Goal: Information Seeking & Learning: Learn about a topic

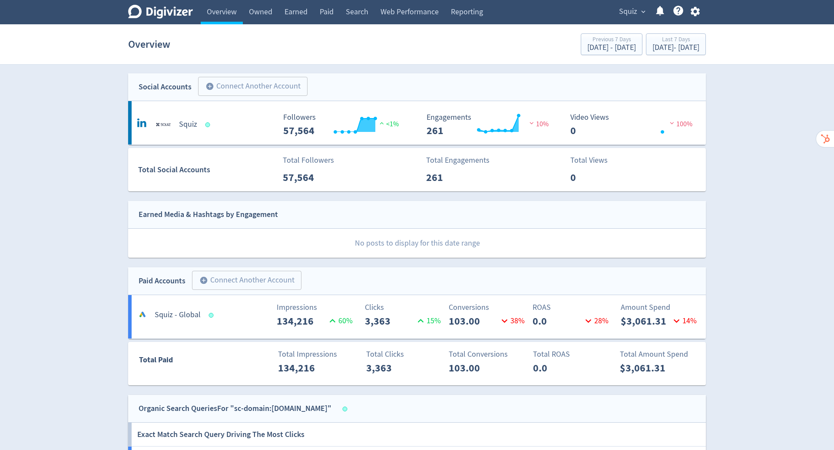
click at [724, 222] on div "Digivizer Logo [PERSON_NAME] Logo Overview Owned Earned Paid Search Web Perform…" at bounding box center [417, 370] width 834 height 740
click at [729, 170] on div "Digivizer Logo [PERSON_NAME] Logo Overview Owned Earned Paid Search Web Perform…" at bounding box center [417, 370] width 834 height 740
click at [636, 13] on span "Squiz" at bounding box center [628, 12] width 18 height 14
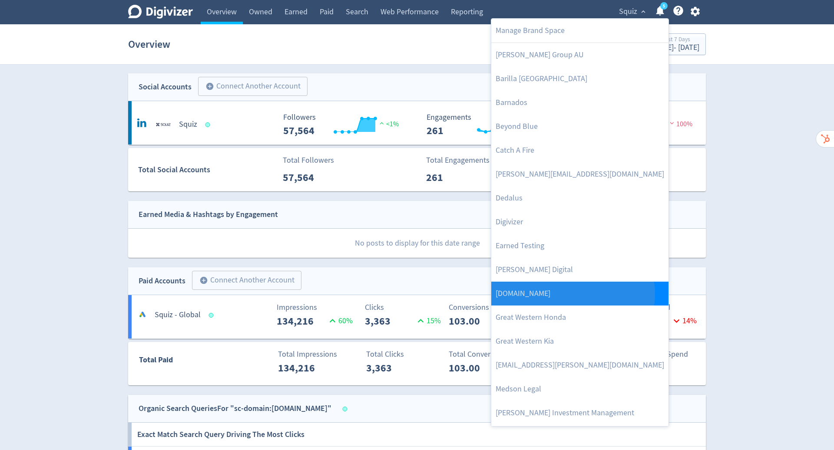
click at [573, 294] on link "[DOMAIN_NAME]" at bounding box center [579, 294] width 177 height 24
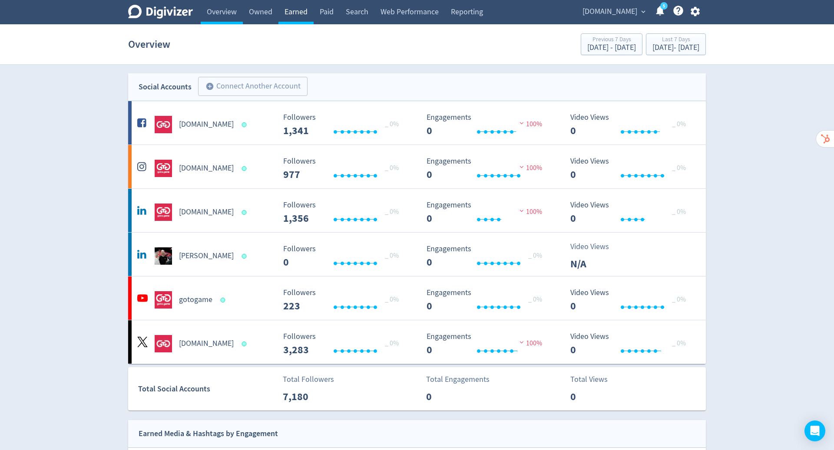
click at [295, 15] on link "Earned" at bounding box center [295, 12] width 35 height 24
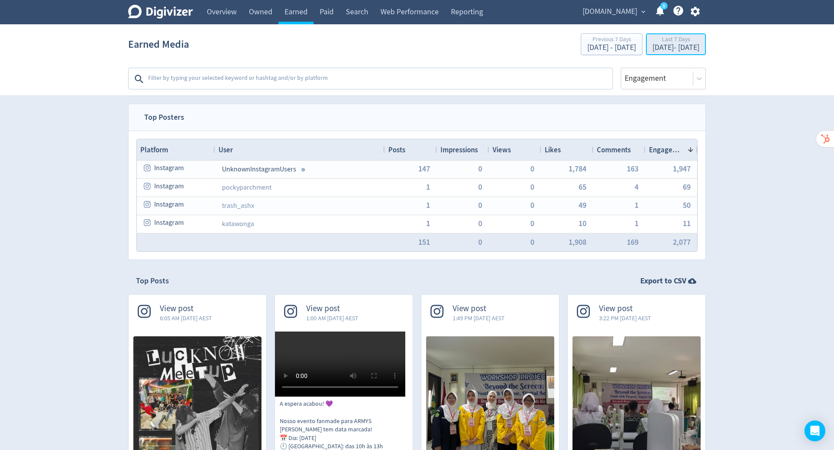
click at [652, 41] on div "Last 7 Days" at bounding box center [675, 39] width 47 height 7
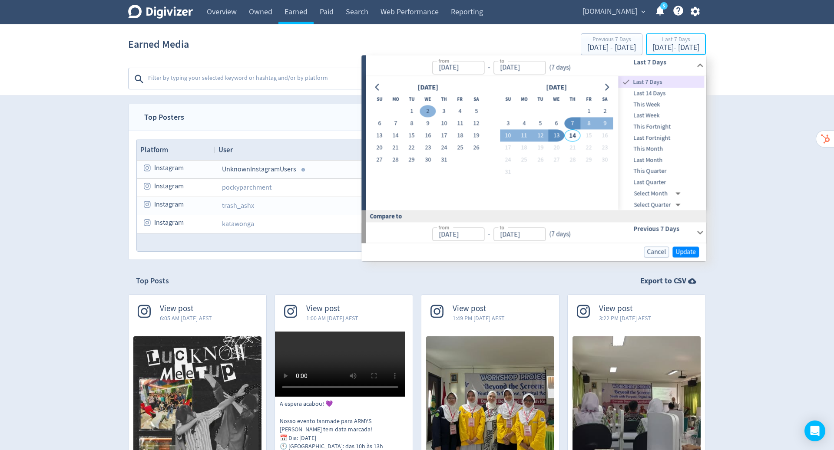
type input "[DATE]"
click at [380, 86] on icon "Go to previous month" at bounding box center [377, 87] width 7 height 7
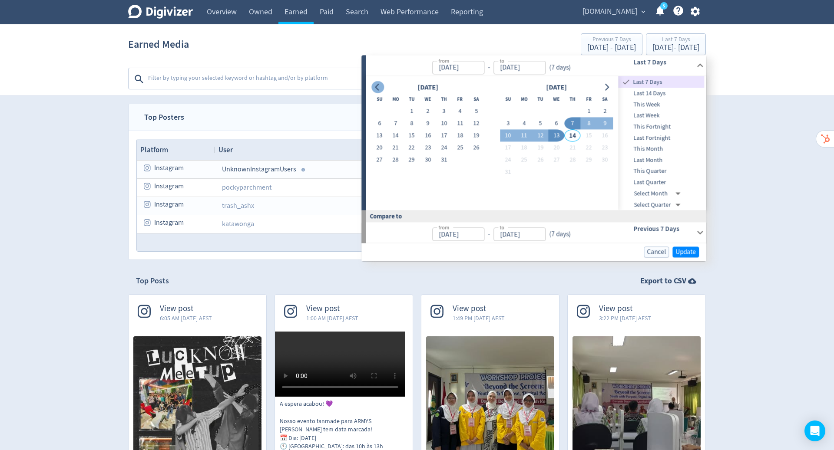
click at [380, 86] on icon "Go to previous month" at bounding box center [377, 87] width 7 height 7
click at [572, 111] on button "1" at bounding box center [573, 112] width 16 height 12
type input "[DATE]"
click at [607, 88] on icon "Go to next month" at bounding box center [607, 87] width 4 height 7
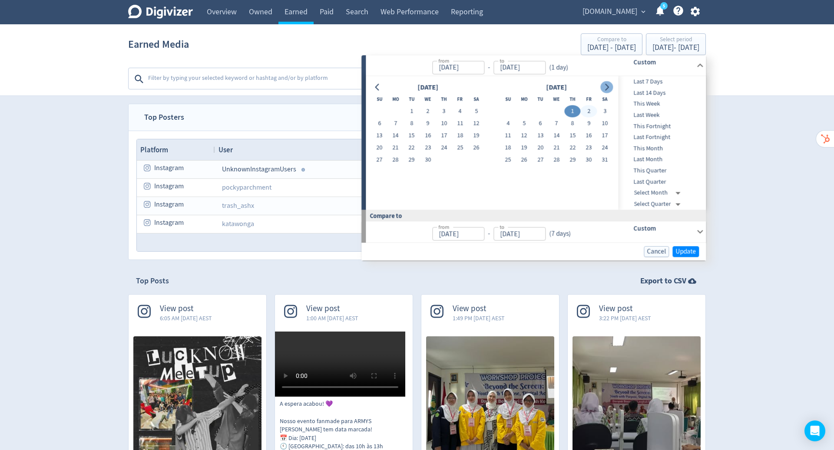
click at [607, 88] on icon "Go to next month" at bounding box center [607, 87] width 4 height 7
click at [373, 82] on div at bounding box center [377, 87] width 13 height 13
click at [376, 86] on icon "Go to previous month" at bounding box center [377, 87] width 7 height 7
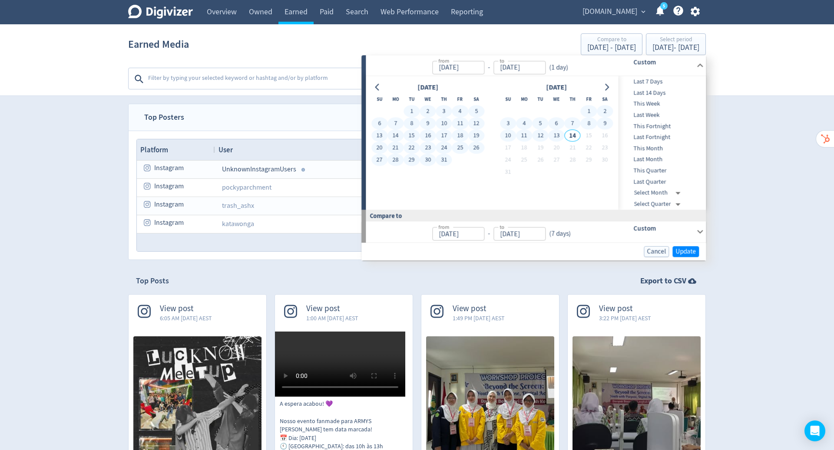
click at [556, 133] on button "13" at bounding box center [556, 136] width 16 height 12
type input "[DATE]"
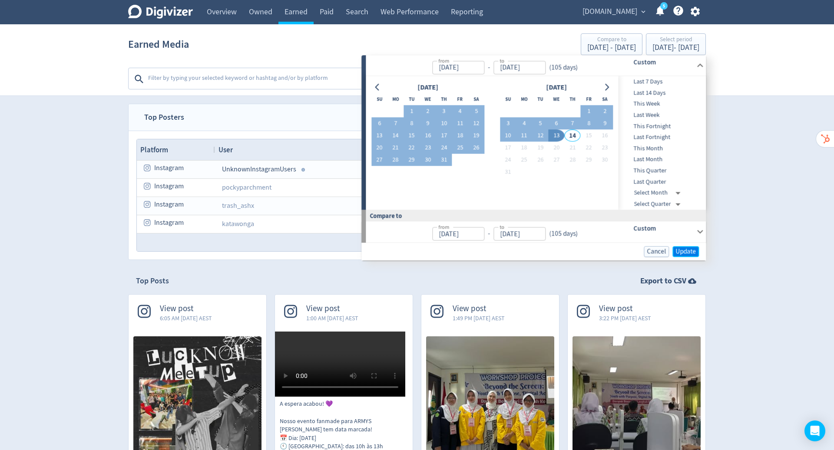
click at [687, 248] on span "Update" at bounding box center [685, 251] width 20 height 7
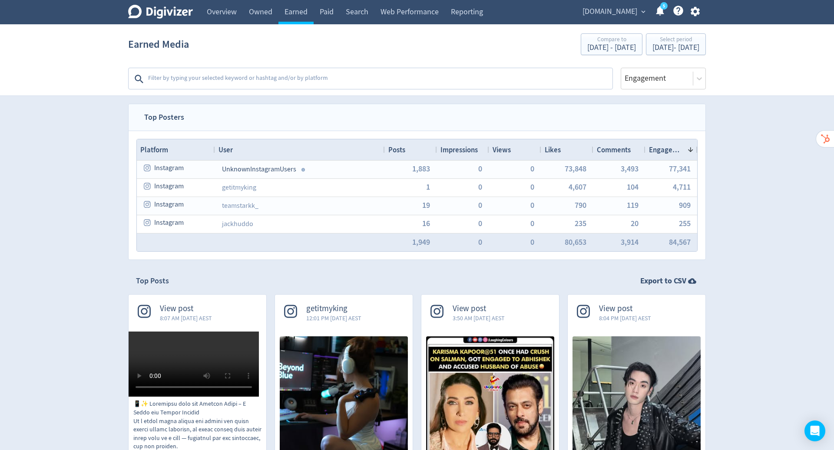
click at [311, 77] on textarea at bounding box center [379, 78] width 464 height 17
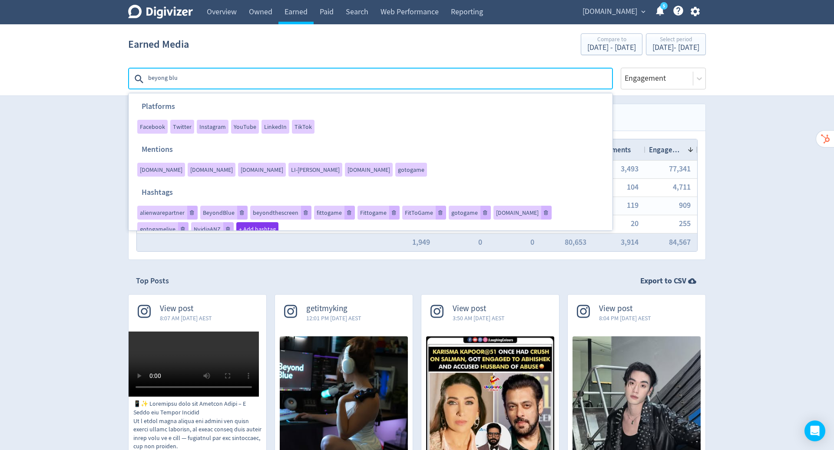
type textarea "beyong blue"
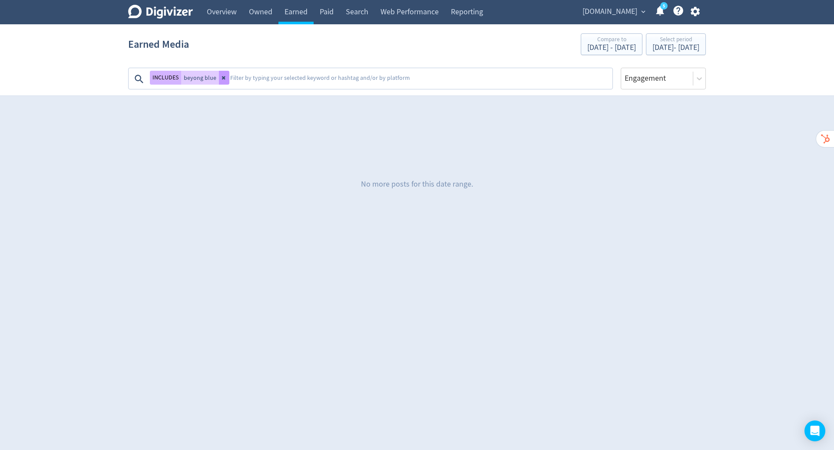
click at [222, 79] on icon at bounding box center [224, 77] width 5 height 5
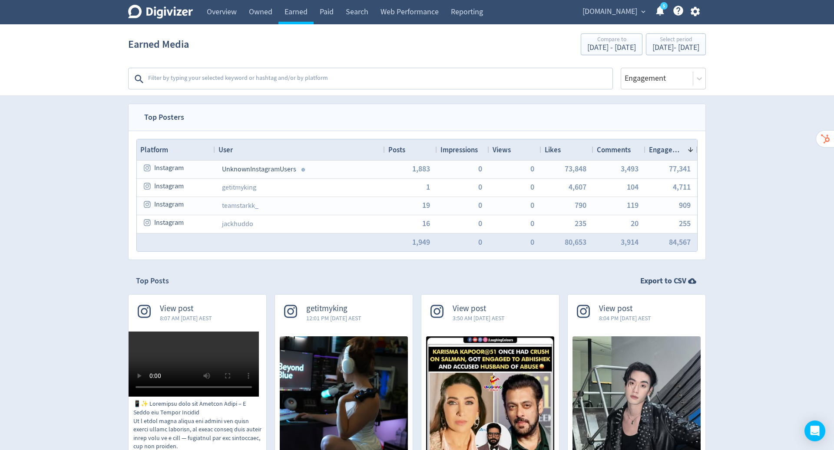
click at [229, 77] on textarea at bounding box center [379, 78] width 464 height 17
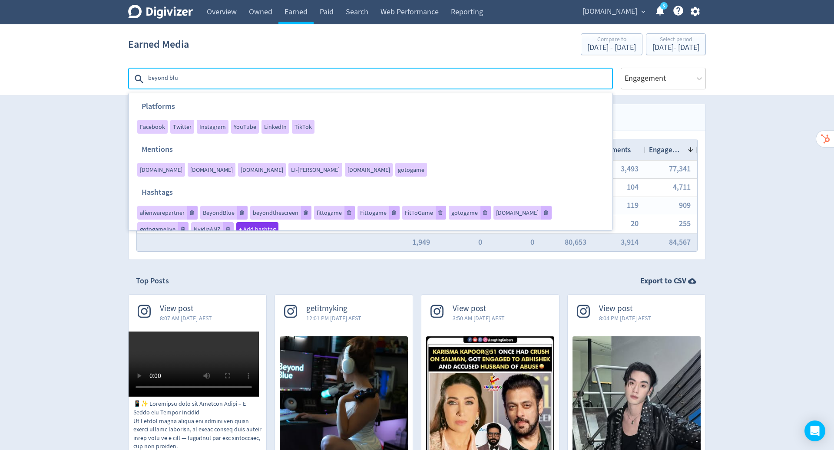
type textarea "beyond blue"
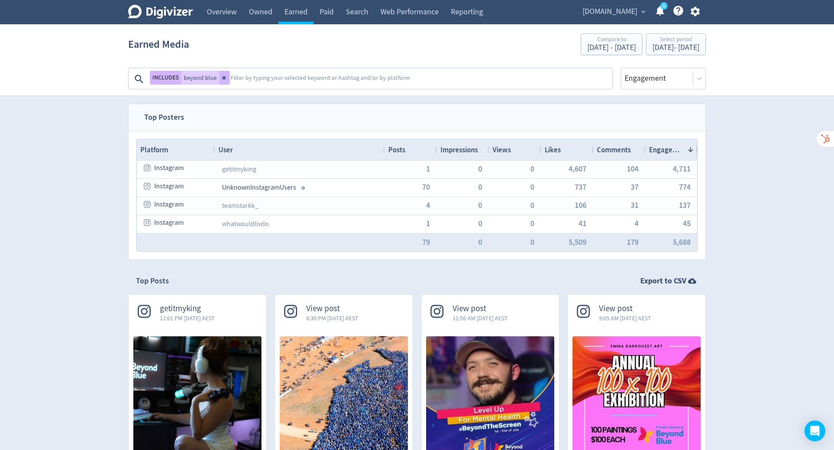
click at [250, 83] on textarea at bounding box center [421, 78] width 382 height 17
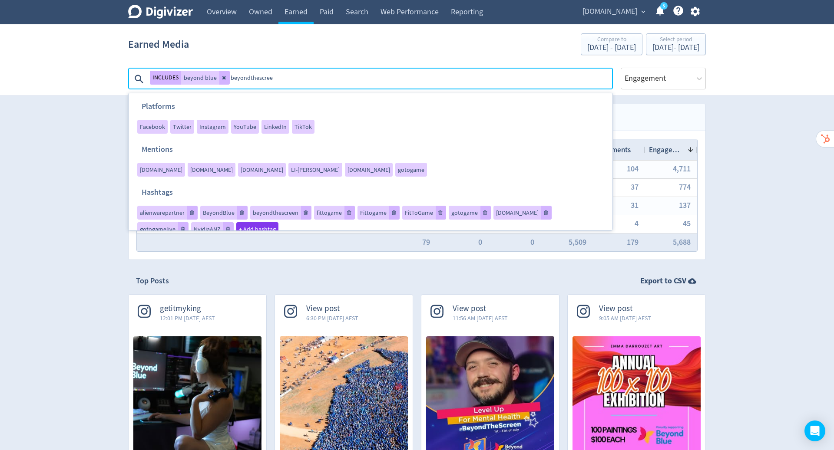
type textarea "beyondthescreen"
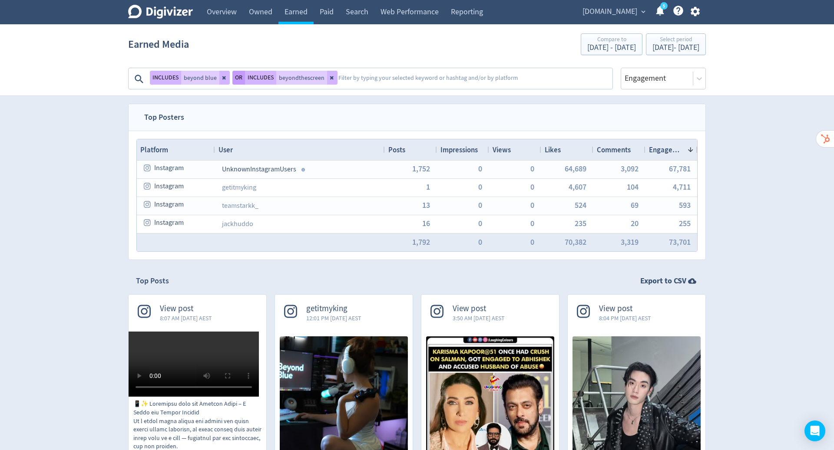
click at [237, 77] on button "OR" at bounding box center [238, 78] width 13 height 14
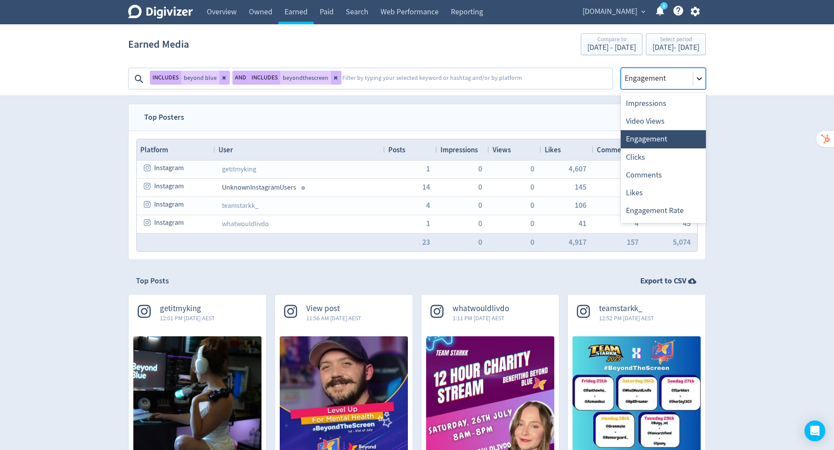
click at [700, 77] on icon at bounding box center [699, 78] width 9 height 9
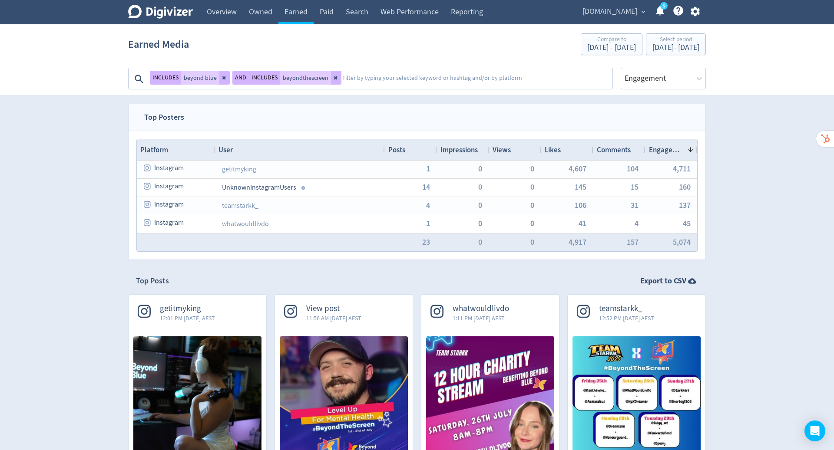
click at [375, 75] on textarea at bounding box center [476, 78] width 270 height 17
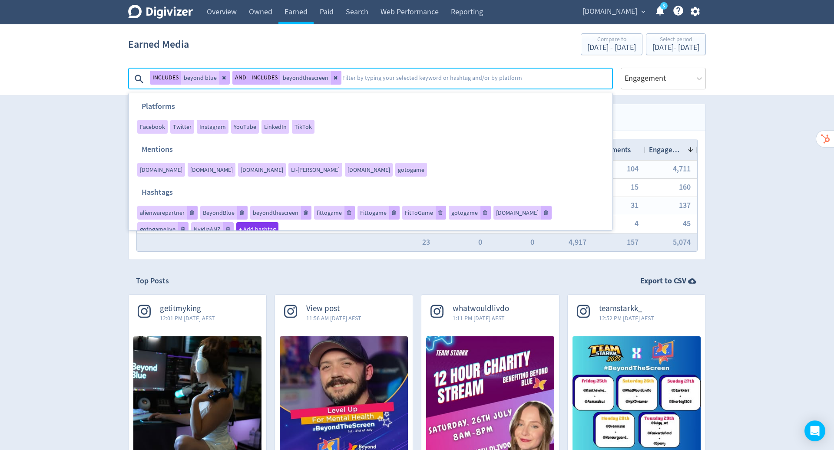
click at [378, 77] on textarea at bounding box center [476, 78] width 270 height 17
click at [334, 78] on icon at bounding box center [335, 77] width 3 height 3
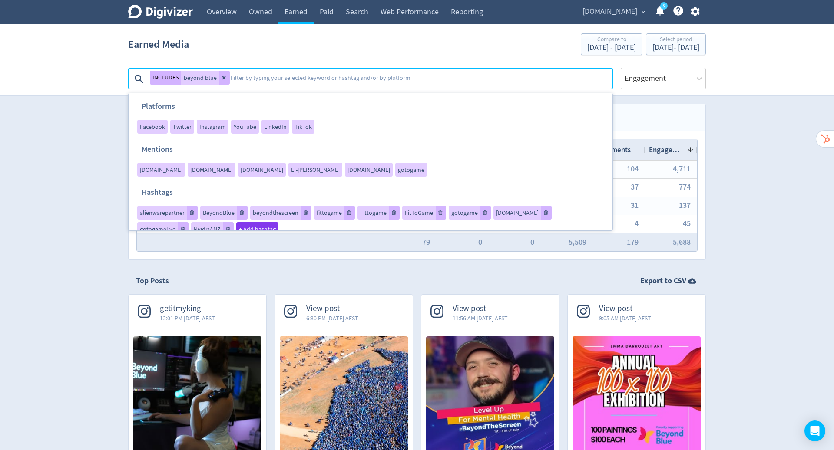
click at [324, 79] on textarea at bounding box center [421, 78] width 382 height 17
type textarea "beyondthescreen"
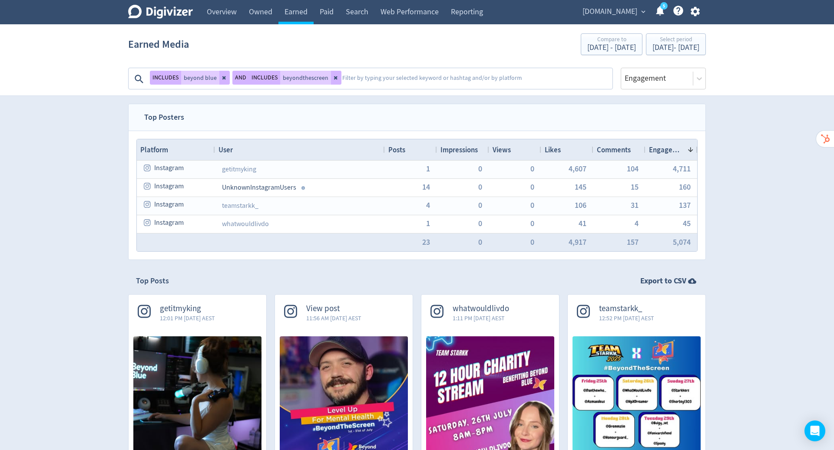
click at [355, 81] on textarea at bounding box center [476, 78] width 270 height 17
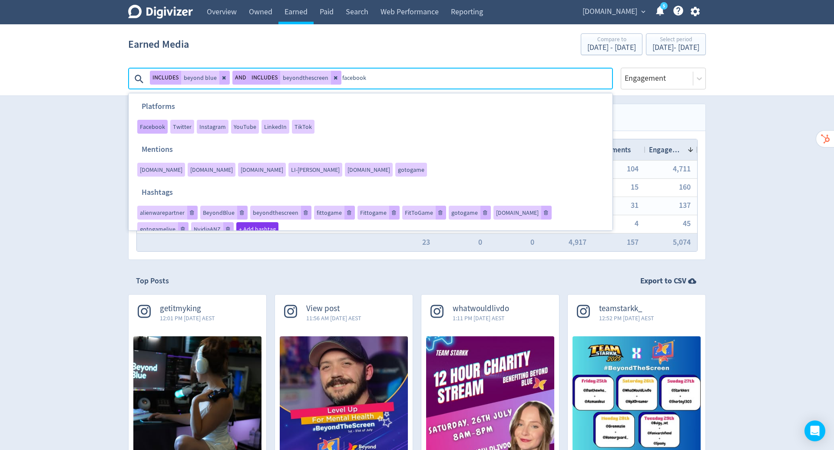
click at [148, 129] on span "Facebook" at bounding box center [152, 127] width 25 height 6
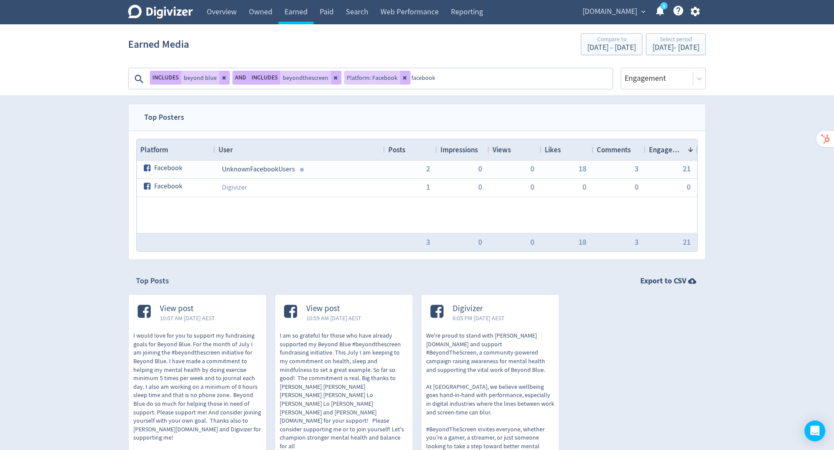
click at [436, 76] on textarea "facebook" at bounding box center [510, 78] width 201 height 17
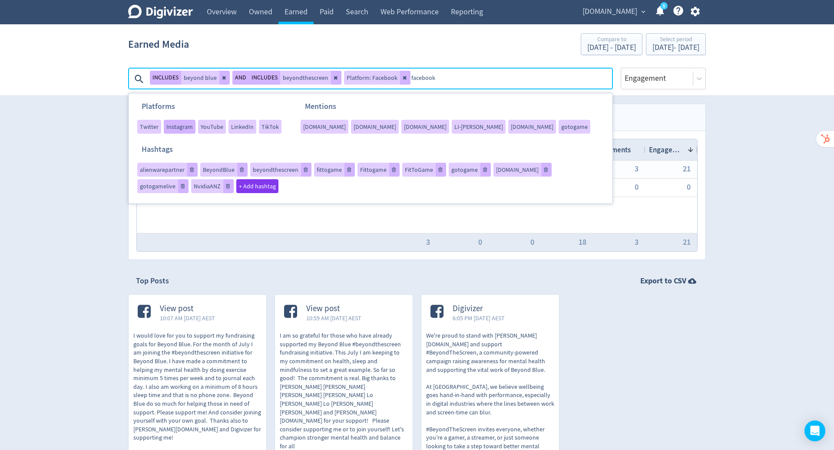
click at [172, 131] on div "Instagram" at bounding box center [180, 127] width 32 height 14
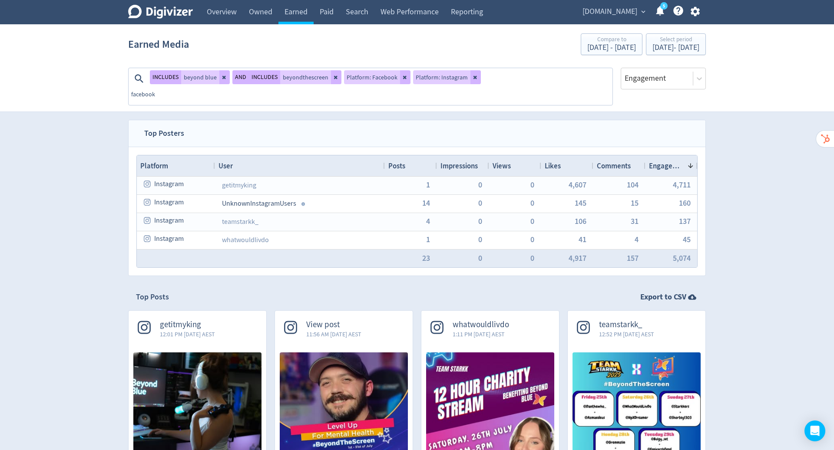
click at [482, 95] on textarea "facebook" at bounding box center [370, 95] width 481 height 17
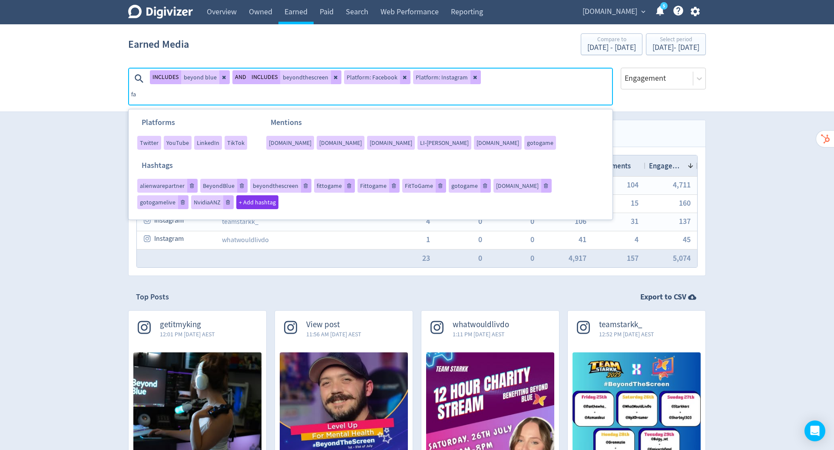
type textarea "f"
type textarea "noise"
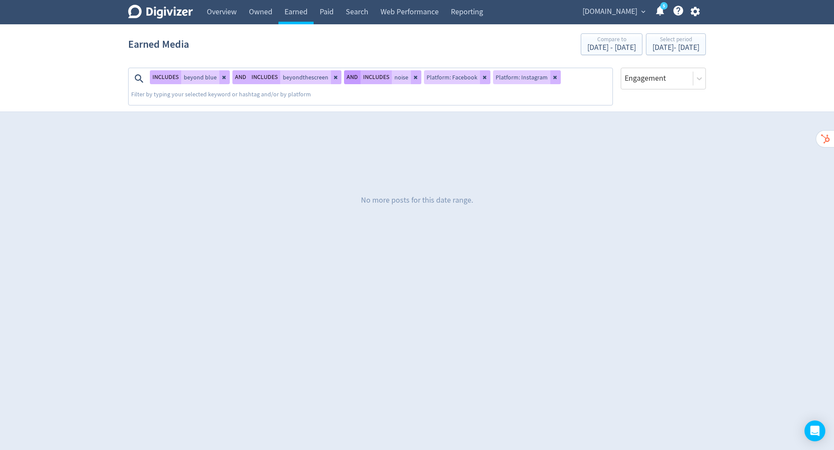
click at [347, 75] on button "AND" at bounding box center [352, 77] width 17 height 14
click at [360, 77] on button "INCLUDES" at bounding box center [368, 77] width 31 height 14
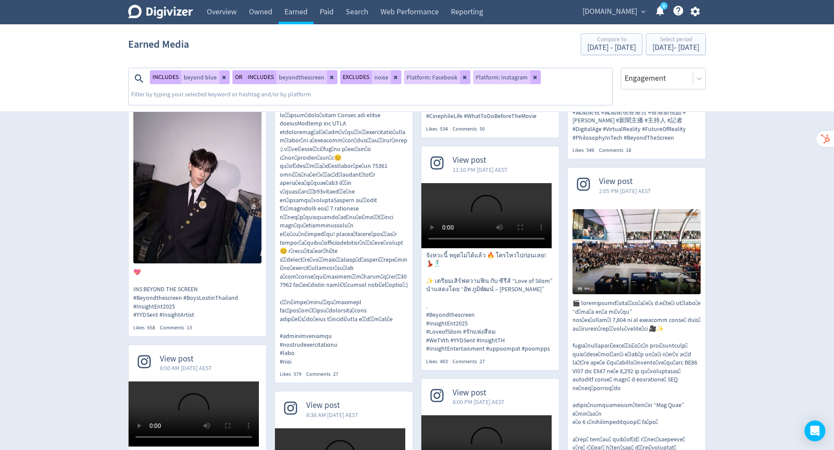
scroll to position [1574, 0]
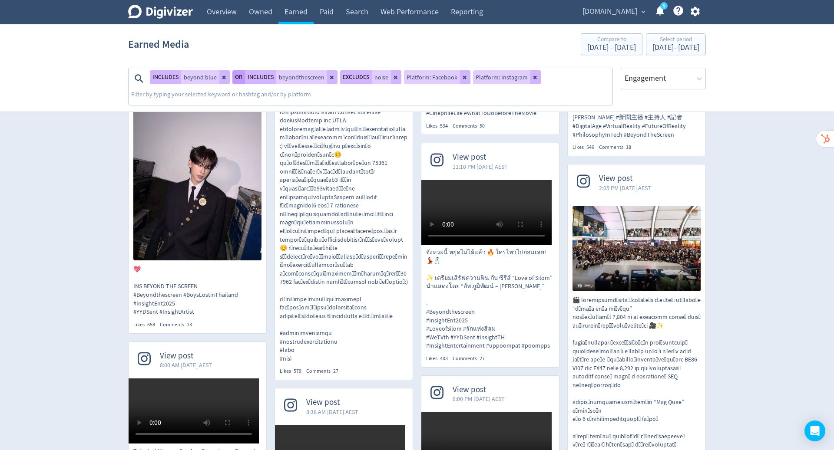
click at [238, 74] on button "OR" at bounding box center [238, 77] width 13 height 14
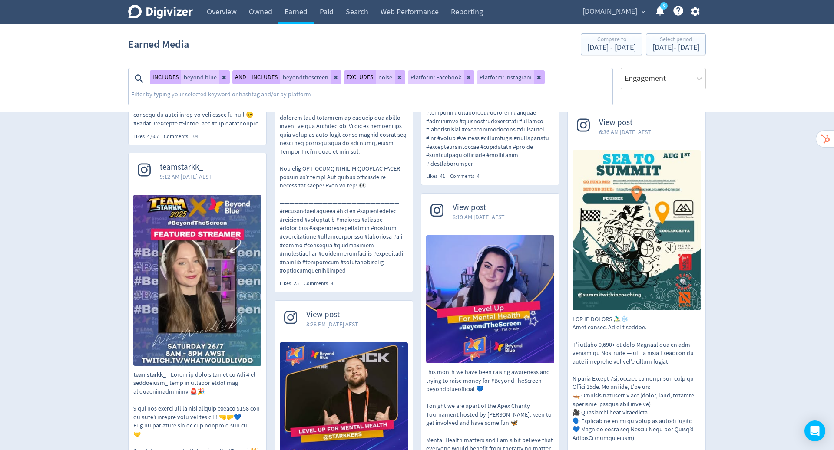
scroll to position [0, 0]
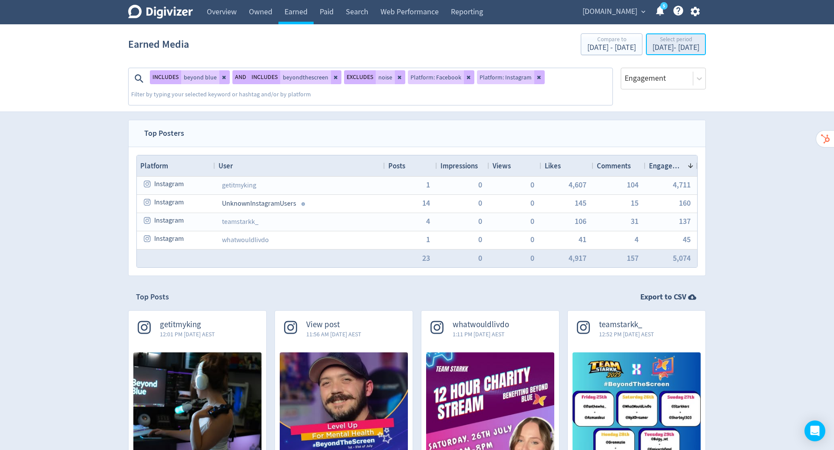
click at [670, 44] on div "[DATE] - [DATE]" at bounding box center [675, 48] width 47 height 8
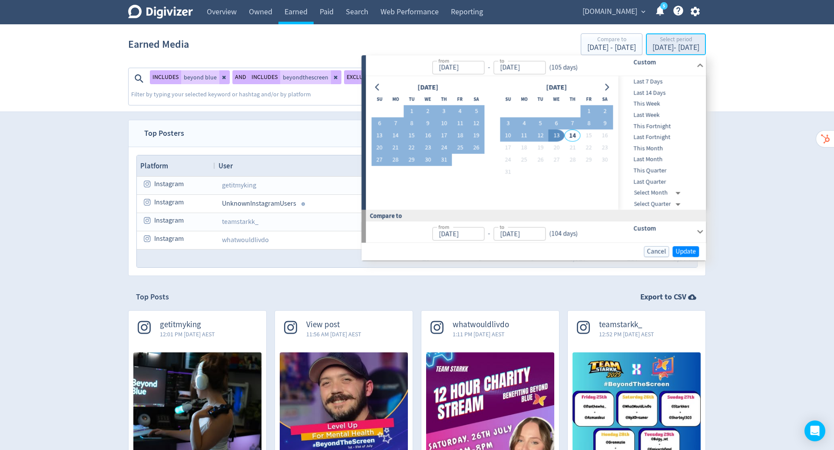
type input "[DATE]"
